Goal: Register for event/course

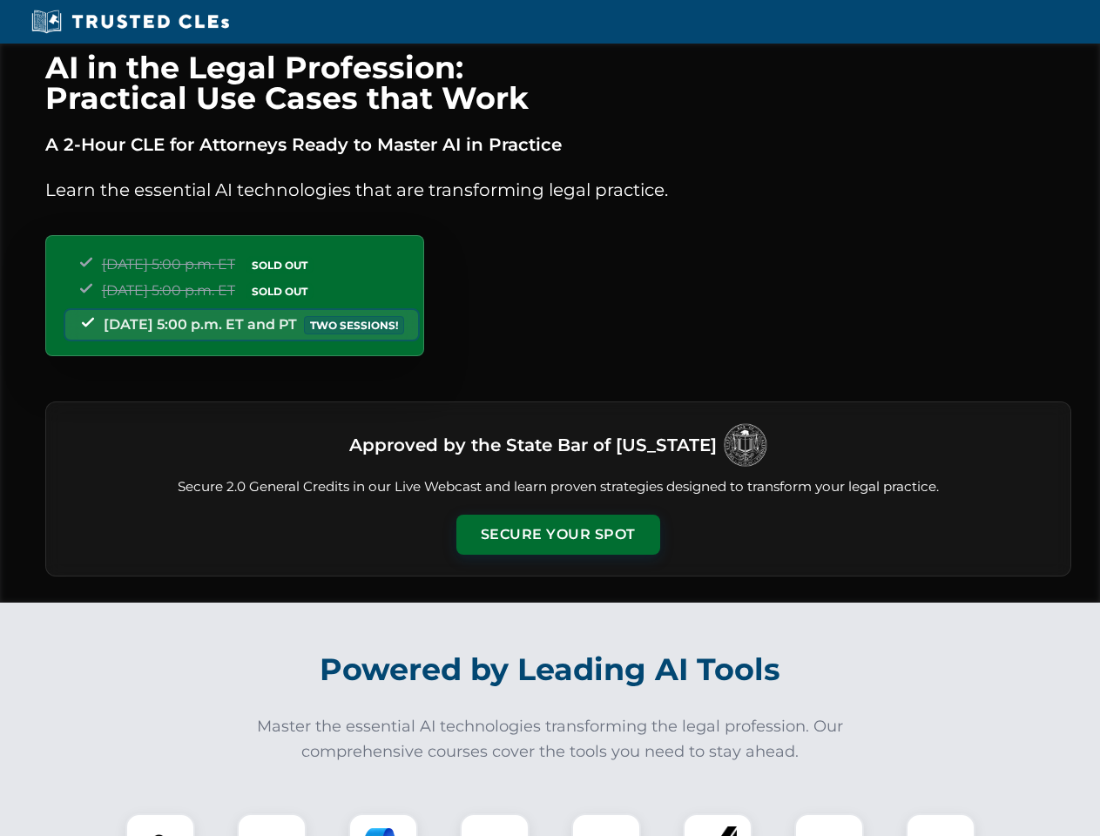
click at [558, 535] on button "Secure Your Spot" at bounding box center [558, 535] width 204 height 40
click at [160, 825] on img at bounding box center [160, 848] width 51 height 51
click at [272, 825] on div at bounding box center [272, 849] width 70 height 70
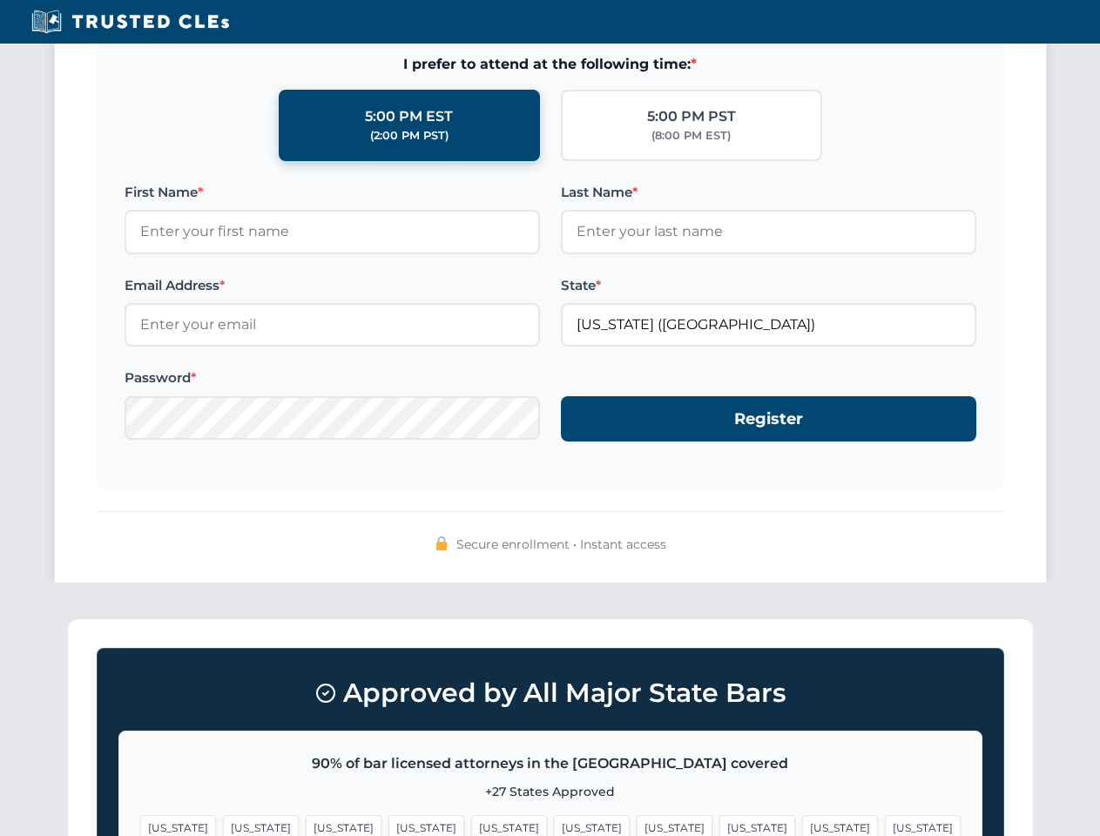
click at [829, 825] on div "Approved by All Major State Bars 90% of bar licensed attorneys in the [GEOGRAPH…" at bounding box center [550, 798] width 965 height 359
